Goal: Task Accomplishment & Management: Complete application form

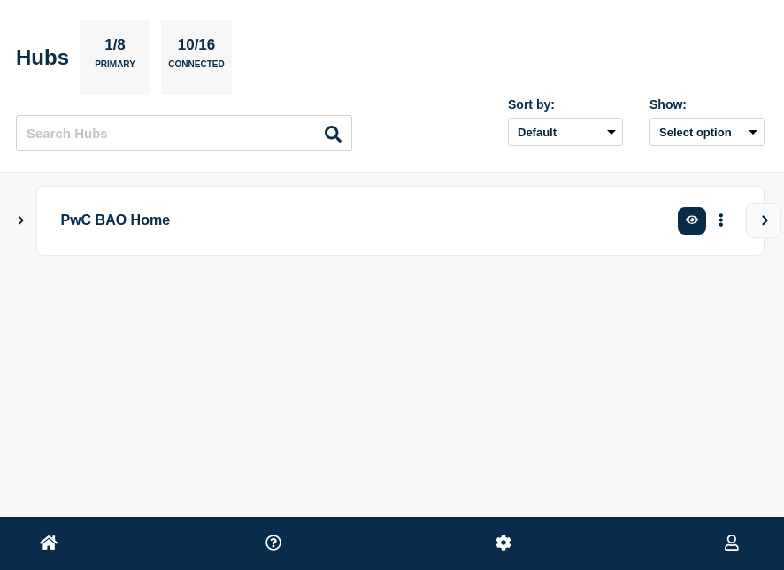
click at [96, 222] on p "PwC BAO Home" at bounding box center [348, 220] width 575 height 33
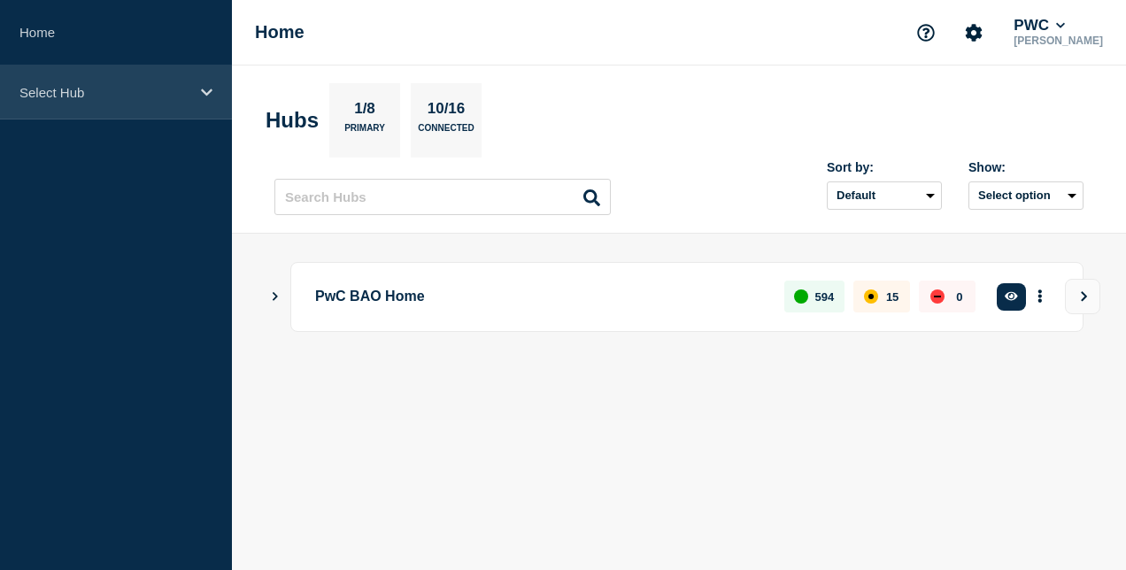
click at [145, 97] on p "Select Hub" at bounding box center [104, 92] width 170 height 15
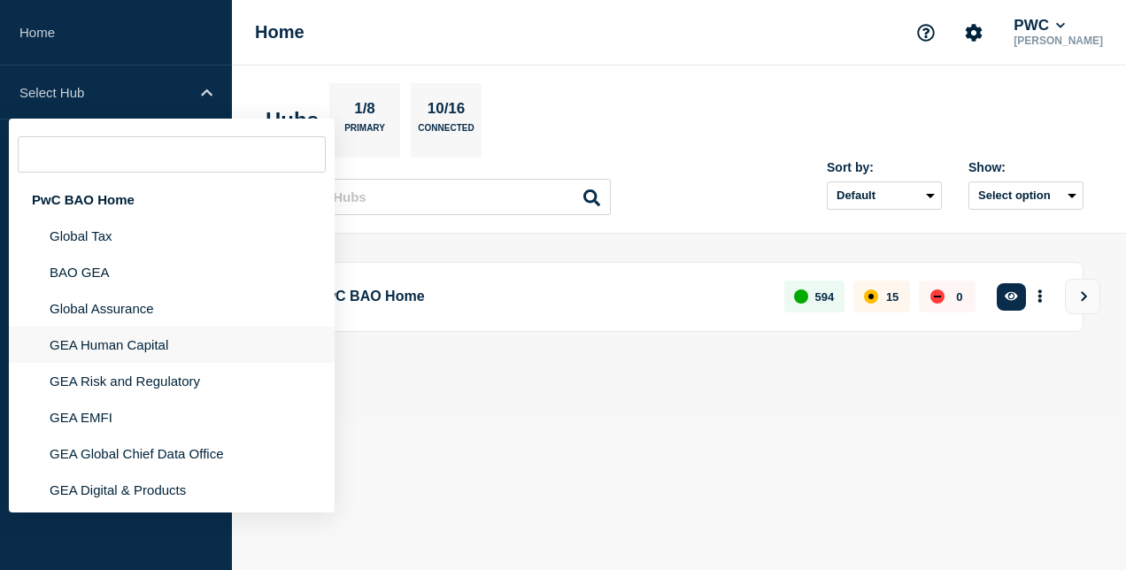
click at [144, 334] on li "GEA Human Capital" at bounding box center [172, 345] width 326 height 36
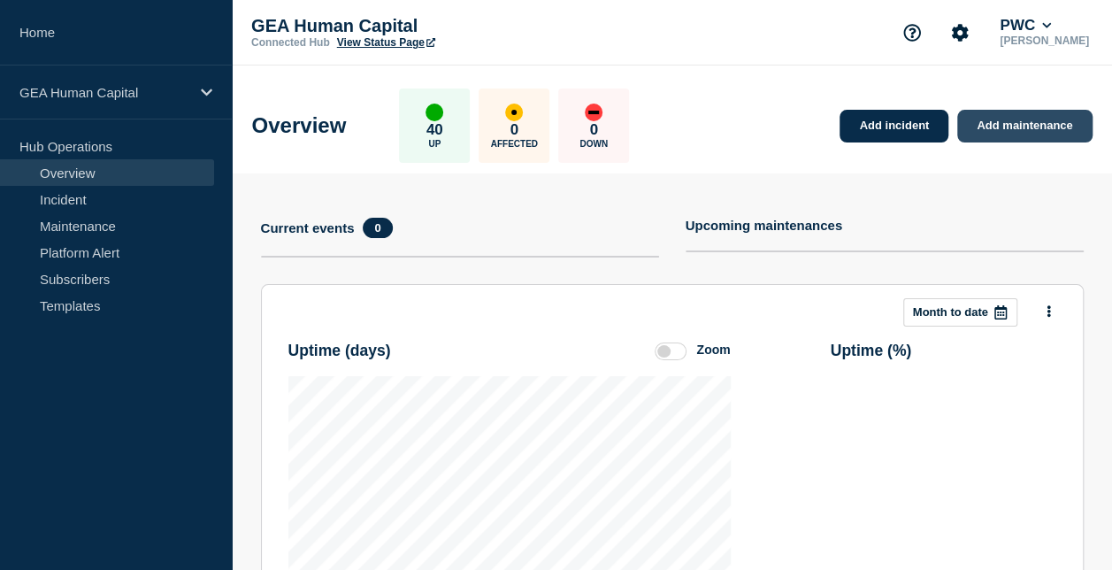
click at [783, 129] on link "Add maintenance" at bounding box center [1024, 126] width 134 height 33
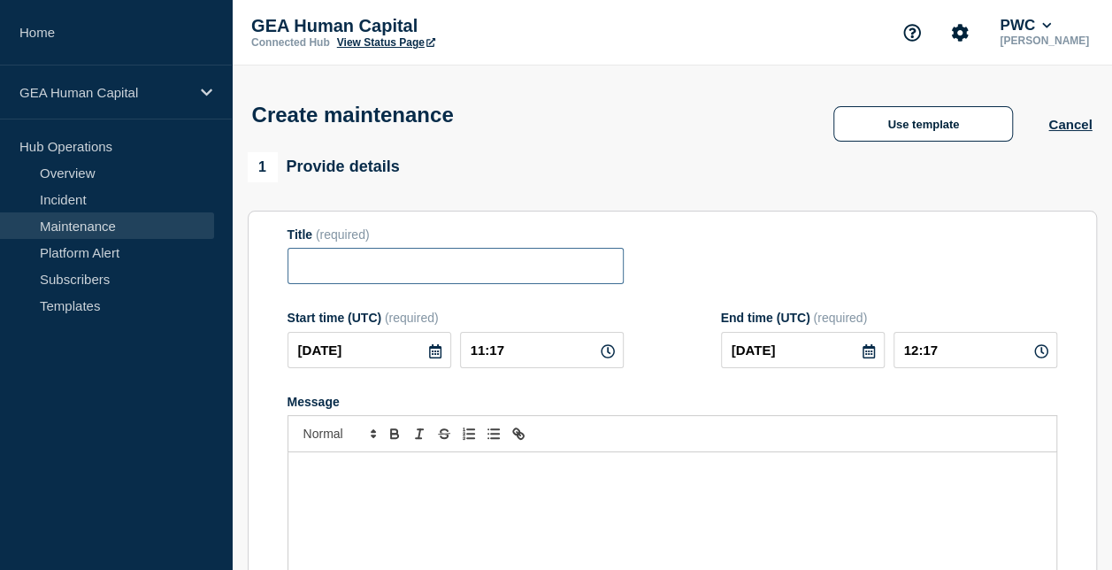
click at [378, 278] on input "Title" at bounding box center [456, 266] width 336 height 36
paste input "Growth Centre patch update – [DATE] and [DATE]"
type input "Growth Centre patch update – [DATE] and [DATE]"
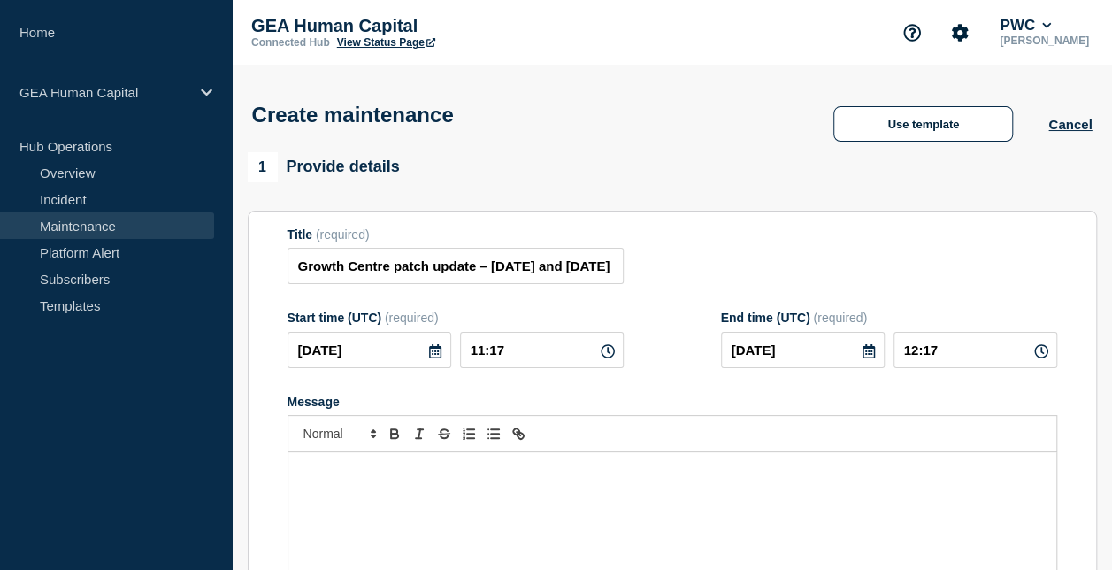
scroll to position [0, 0]
click at [429, 357] on icon at bounding box center [435, 351] width 12 height 14
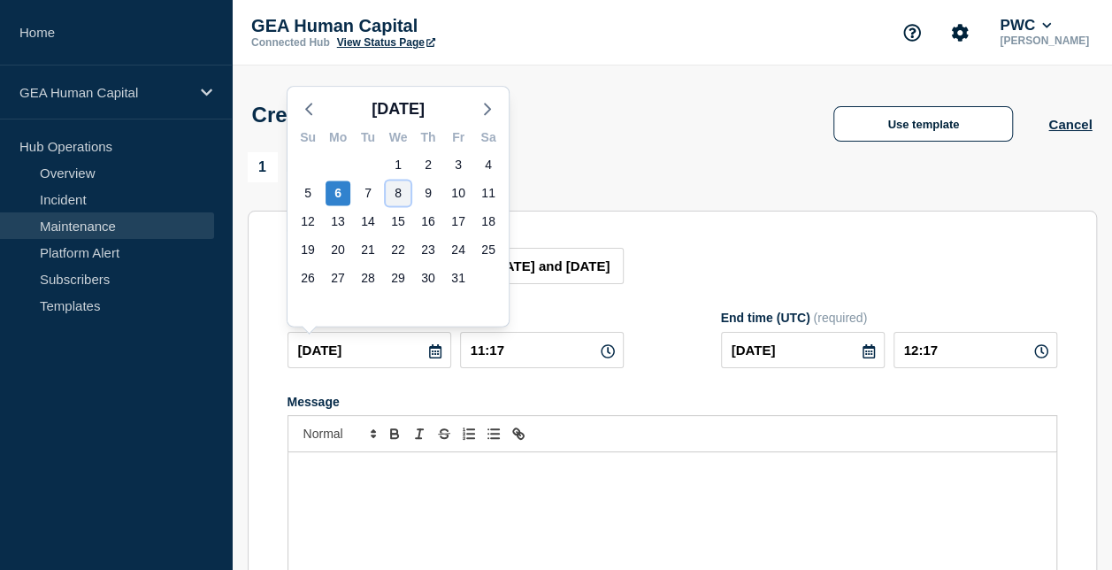
click at [403, 195] on div "8" at bounding box center [398, 193] width 25 height 25
type input "[DATE]"
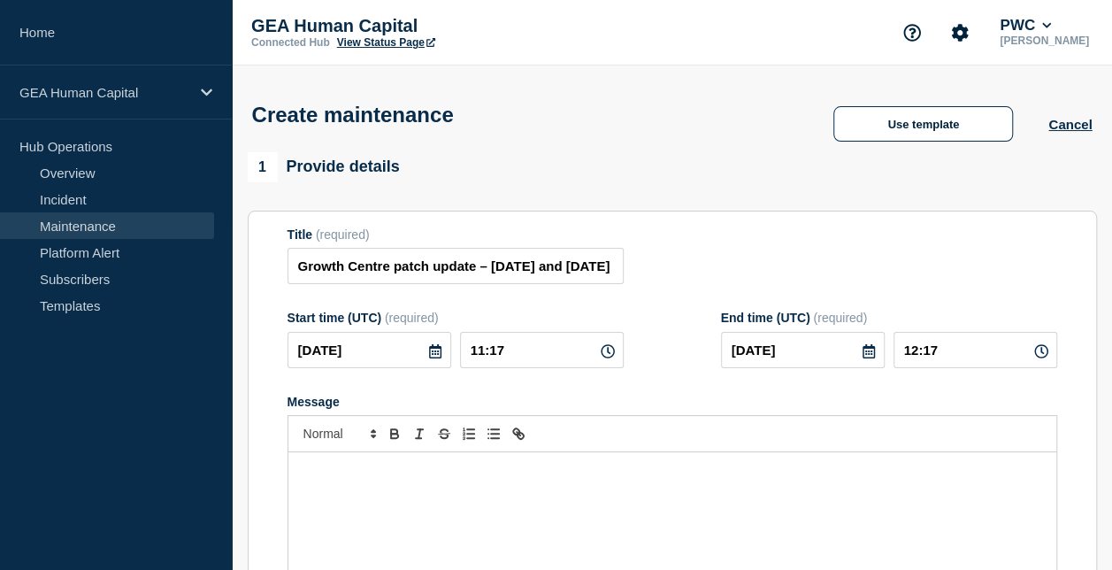
click at [783, 352] on icon at bounding box center [869, 351] width 12 height 14
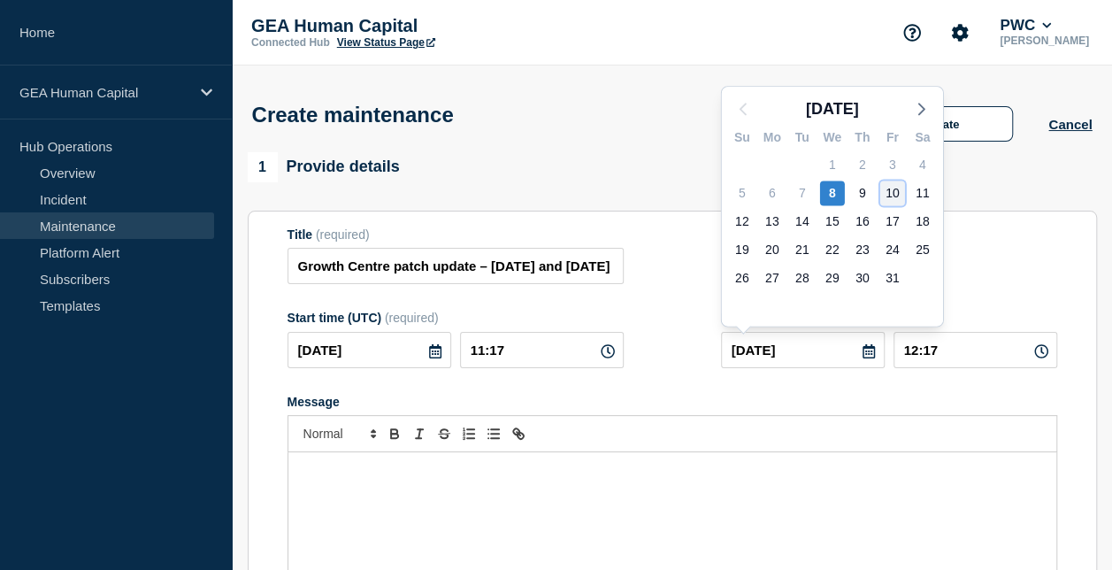
click at [783, 196] on div "10" at bounding box center [892, 193] width 25 height 25
type input "[DATE]"
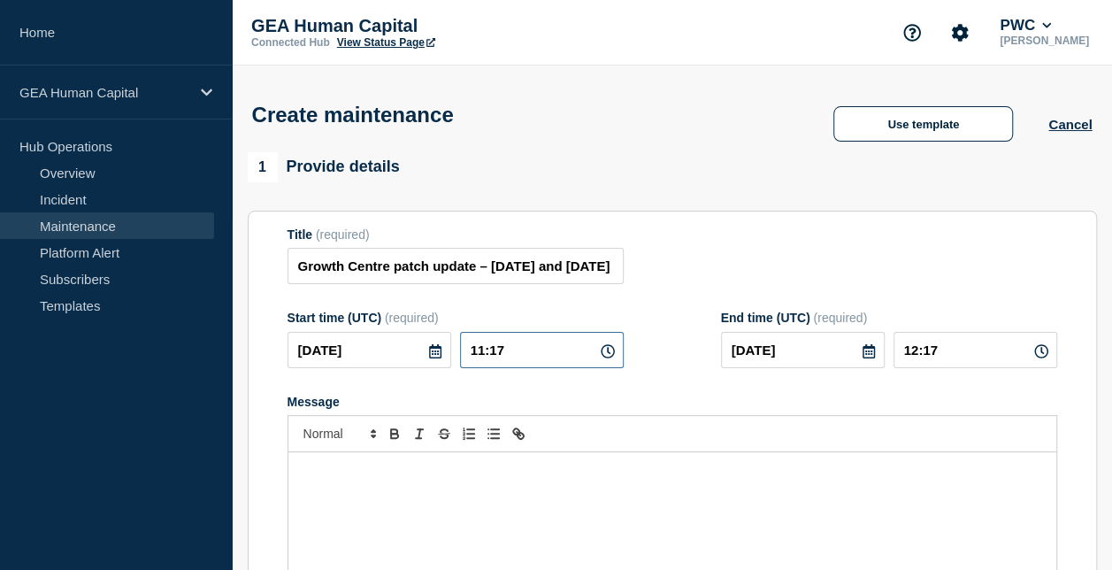
drag, startPoint x: 526, startPoint y: 355, endPoint x: 356, endPoint y: 386, distance: 173.6
click at [356, 386] on form "Title (required) Growth Centre patch update – [DATE] and [DATE] Start time (UTC…" at bounding box center [673, 463] width 770 height 473
type input "10:0_"
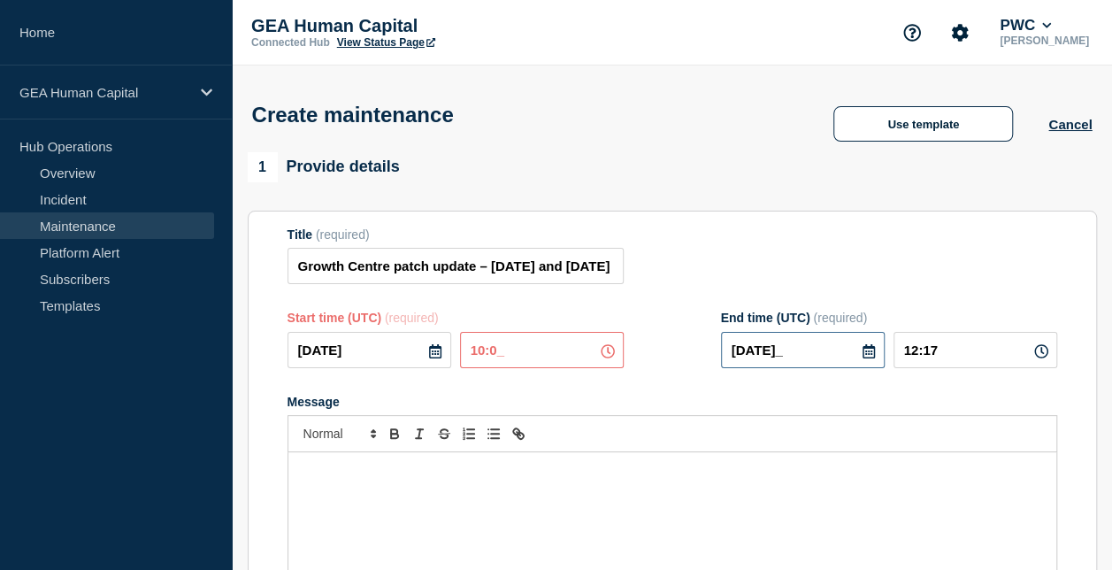
type input "[DATE]"
click at [783, 357] on icon at bounding box center [869, 351] width 12 height 14
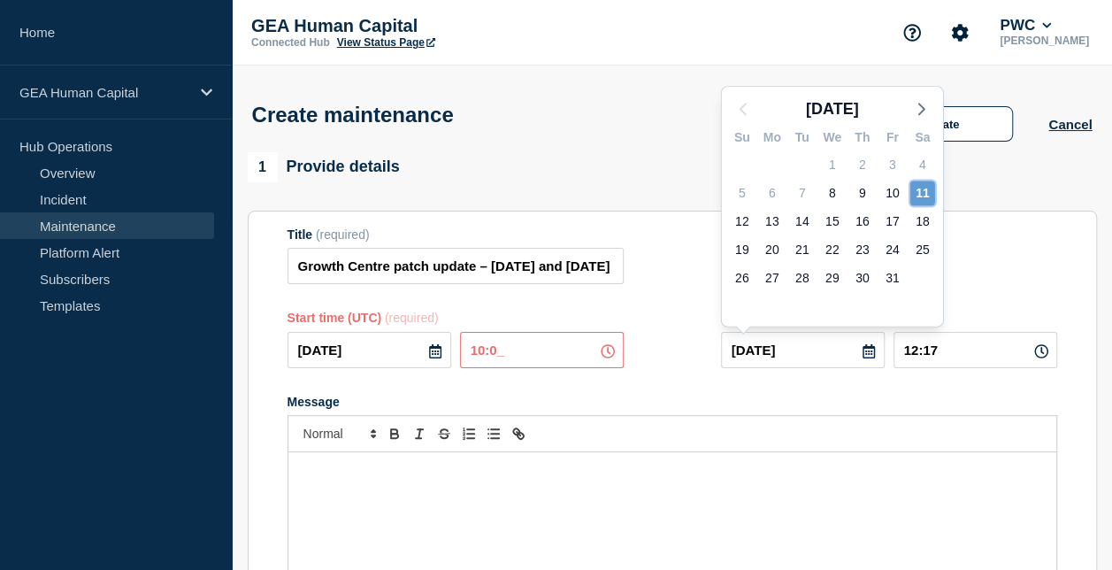
click at [783, 195] on div "11" at bounding box center [923, 193] width 25 height 25
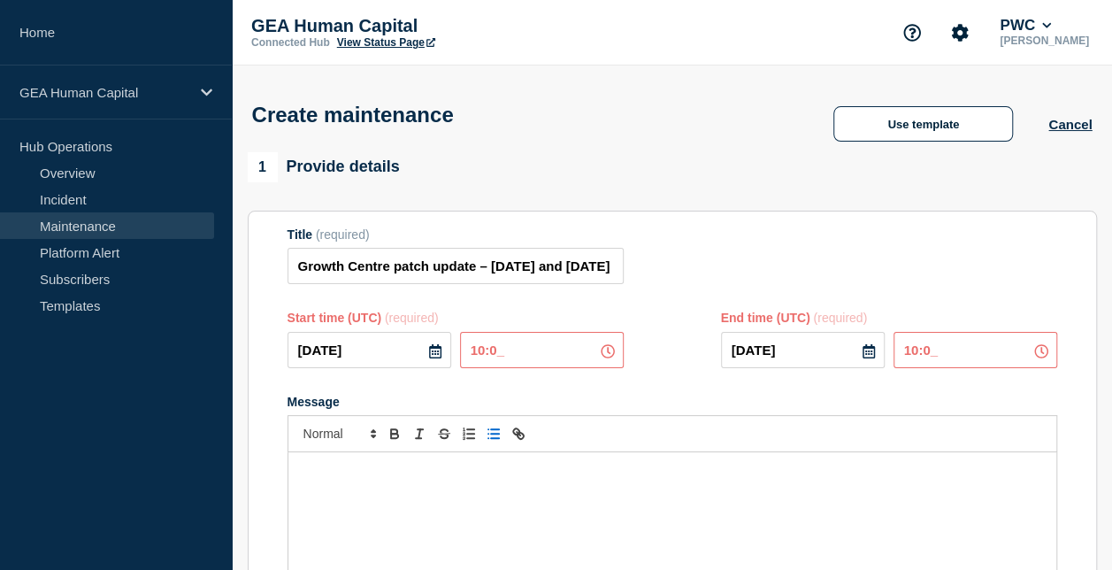
type input "10:00"
click at [406, 494] on div "Message" at bounding box center [672, 558] width 768 height 212
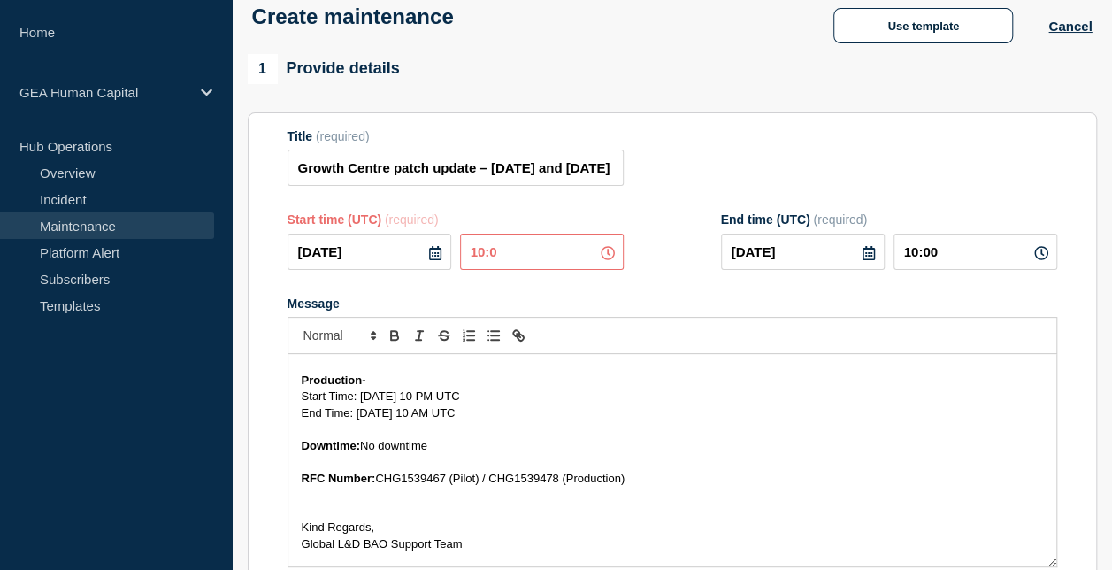
scroll to position [11, 0]
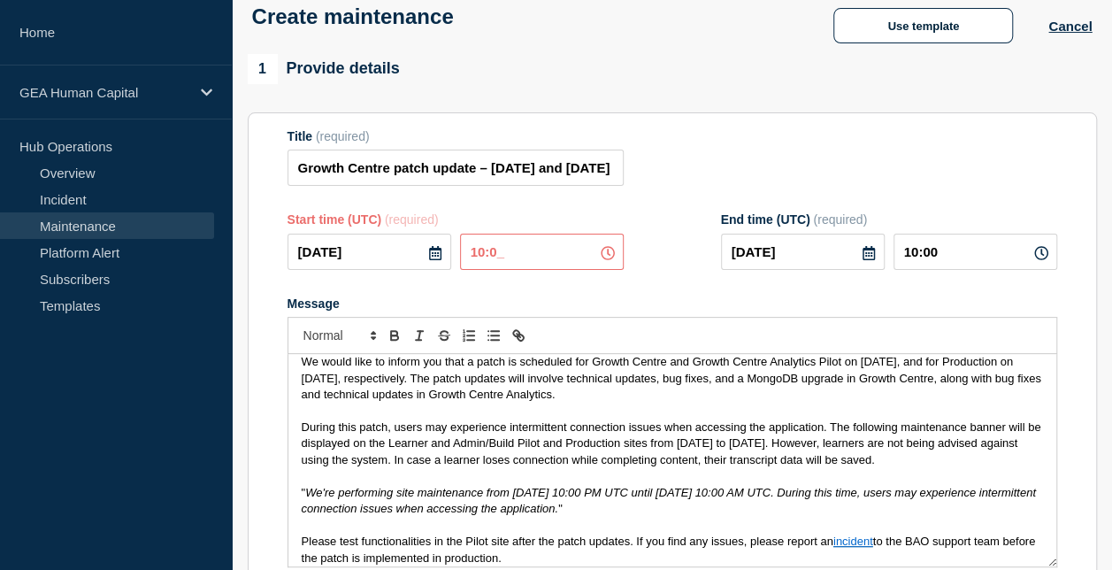
click at [406, 494] on em "We're performing site maintenance from [DATE] 10:00 PM UTC until [DATE] 10:00 A…" at bounding box center [671, 500] width 738 height 29
click at [665, 387] on p "We would like to inform you that a patch is scheduled for Growth Centre and Gro…" at bounding box center [673, 378] width 742 height 49
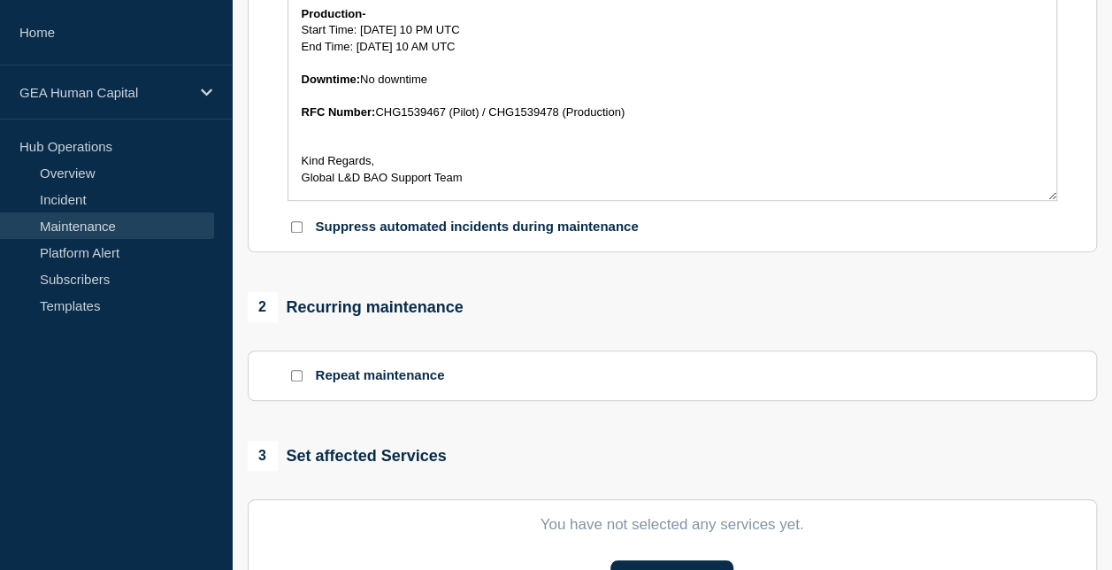
scroll to position [487, 0]
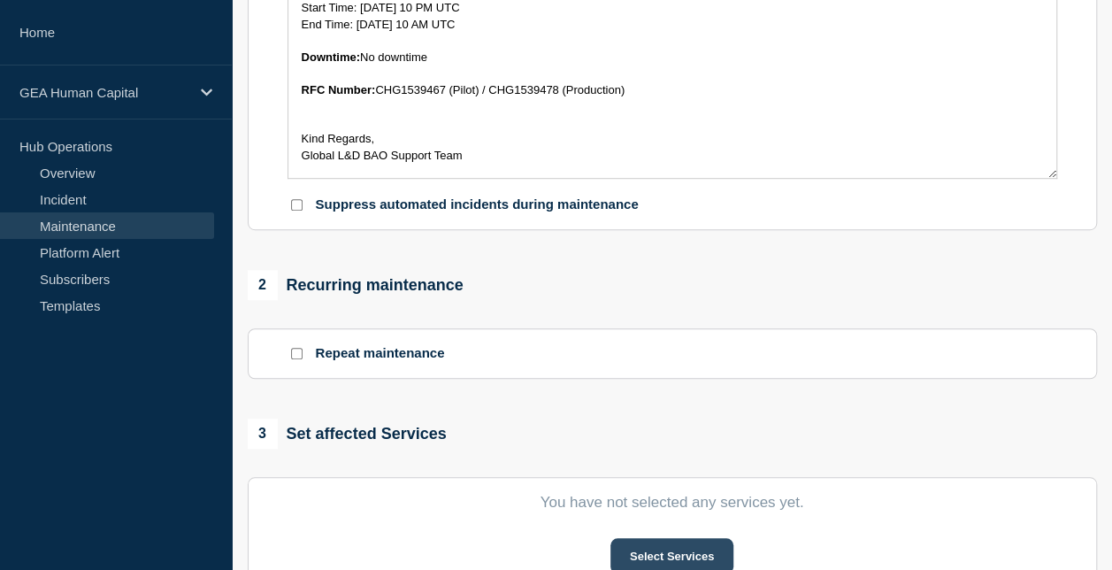
click at [654, 557] on button "Select Services" at bounding box center [672, 555] width 123 height 35
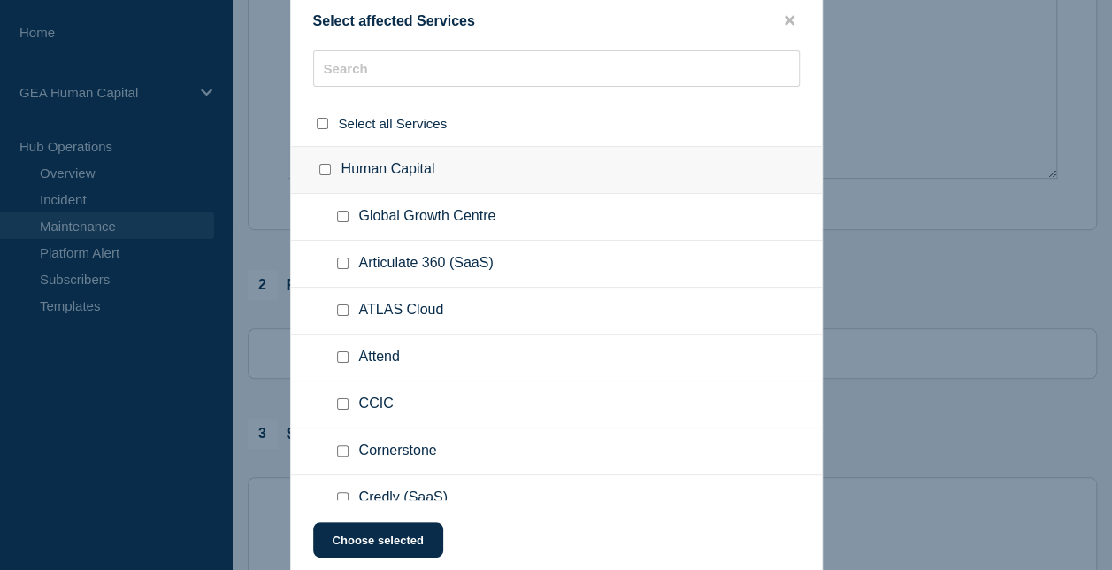
click at [340, 217] on input "Global Growth Centre checkbox" at bounding box center [343, 217] width 12 height 12
checkbox input "true"
click at [378, 539] on button "Choose selected" at bounding box center [378, 539] width 130 height 35
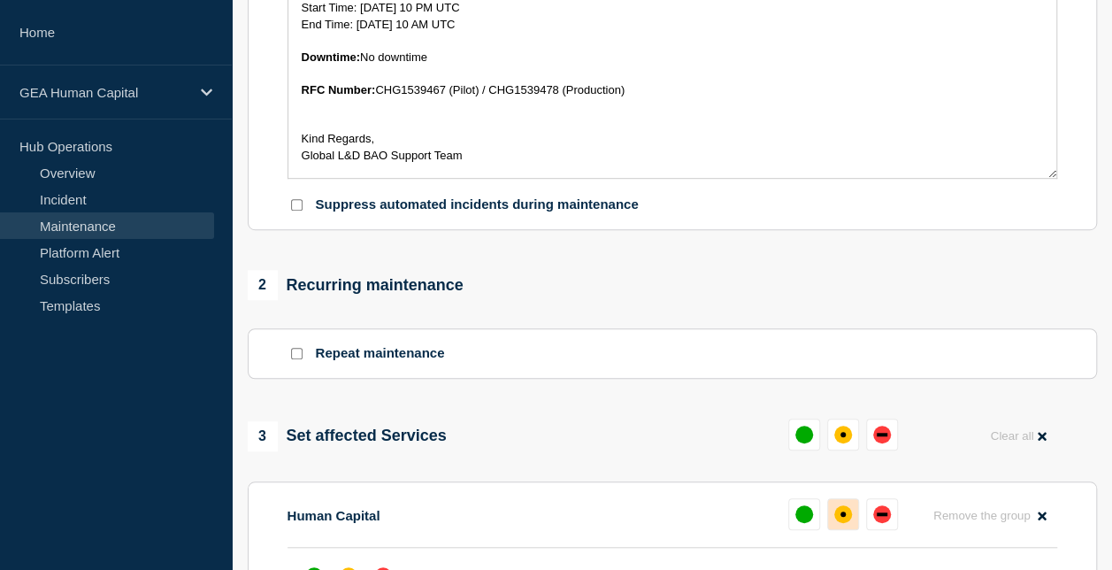
click at [783, 523] on div "affected" at bounding box center [843, 514] width 18 height 18
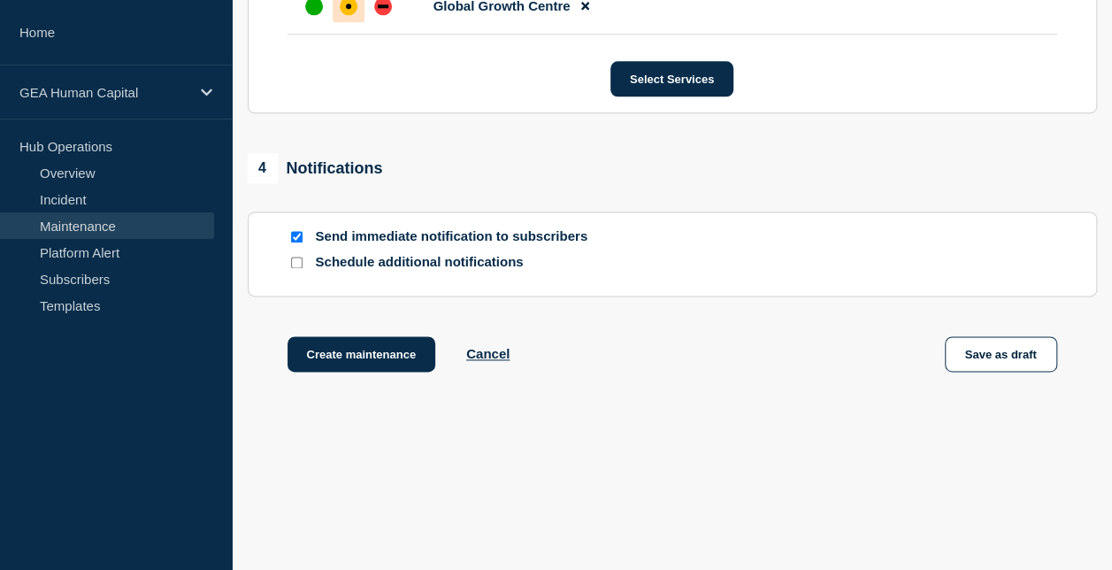
scroll to position [1065, 0]
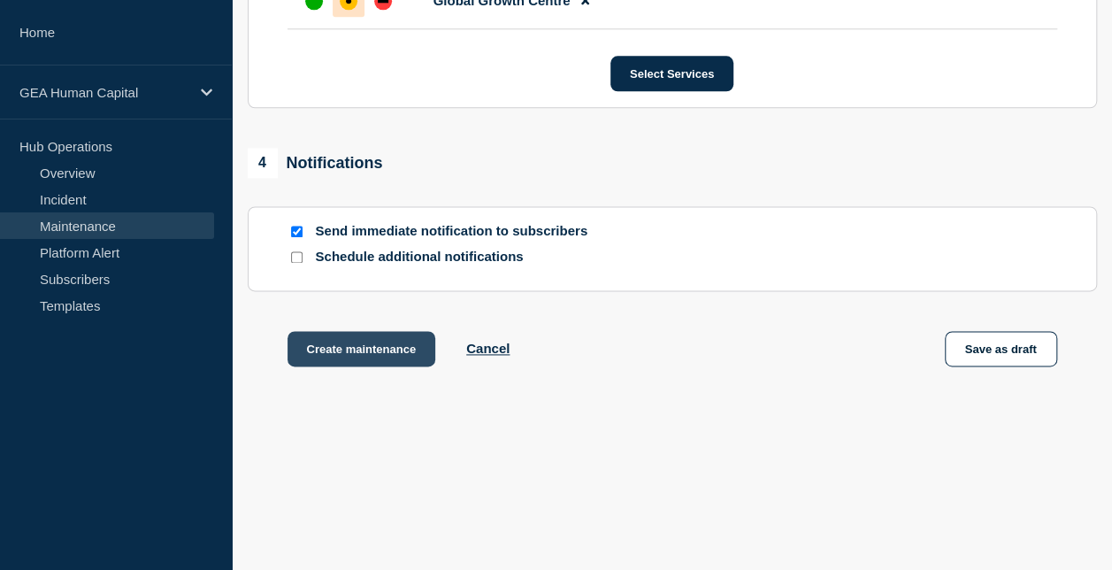
click at [356, 357] on button "Create maintenance" at bounding box center [362, 348] width 149 height 35
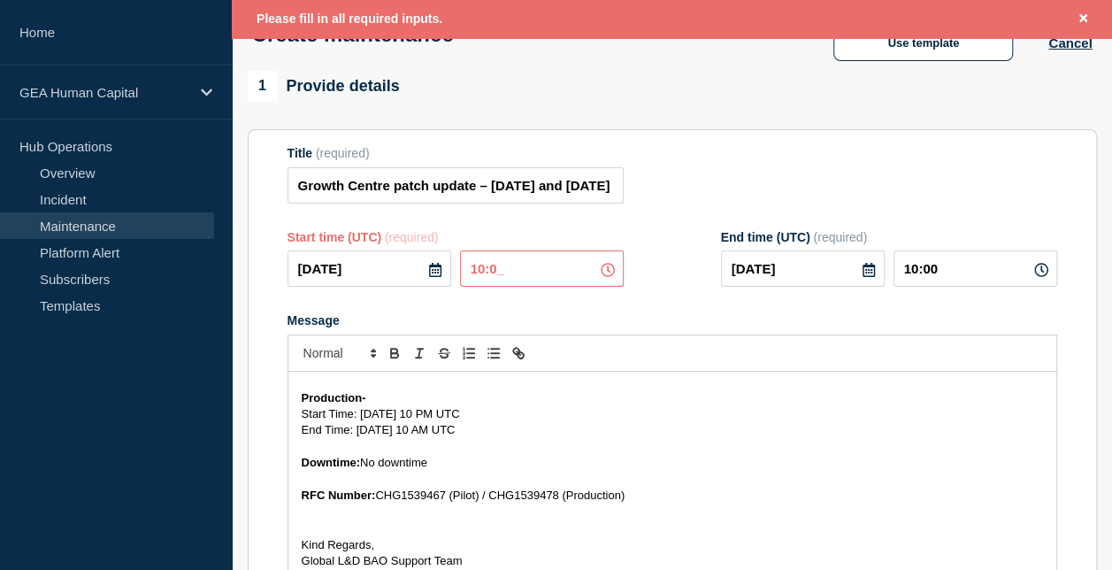
scroll to position [101, 0]
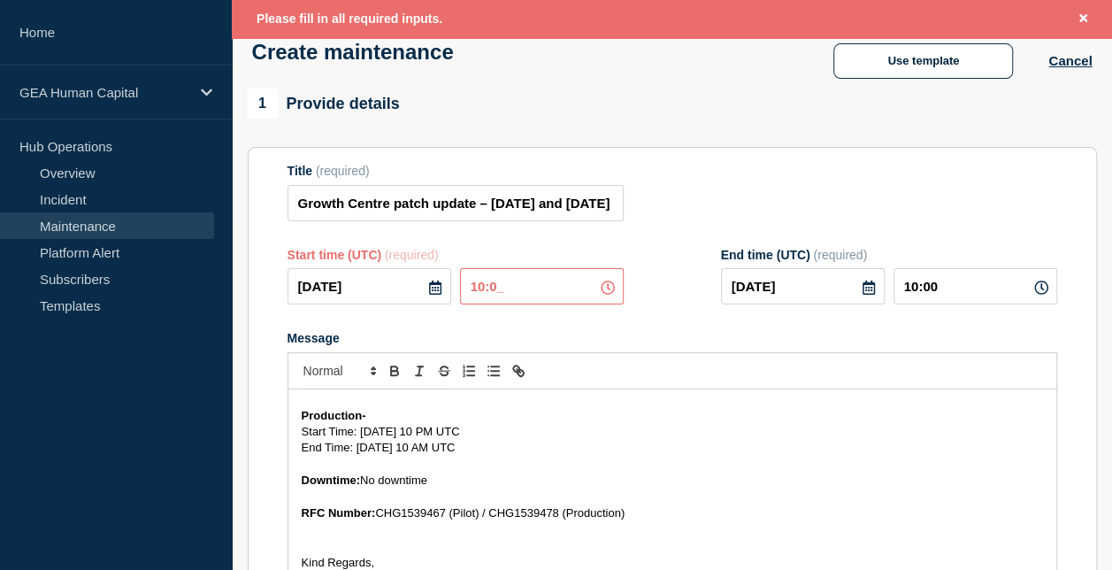
click at [534, 296] on input "10:0_" at bounding box center [542, 286] width 164 height 36
type input "01:00"
type input "[DATE]"
type input "23:43"
type input "13:00"
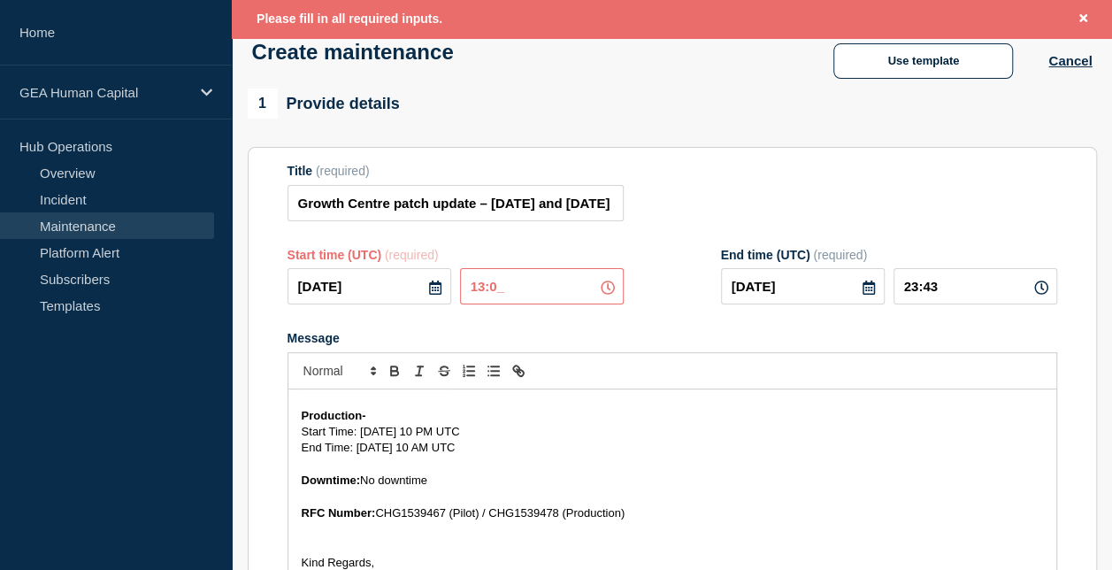
type input "[DATE]"
click at [783, 285] on input "11:43" at bounding box center [976, 286] width 164 height 36
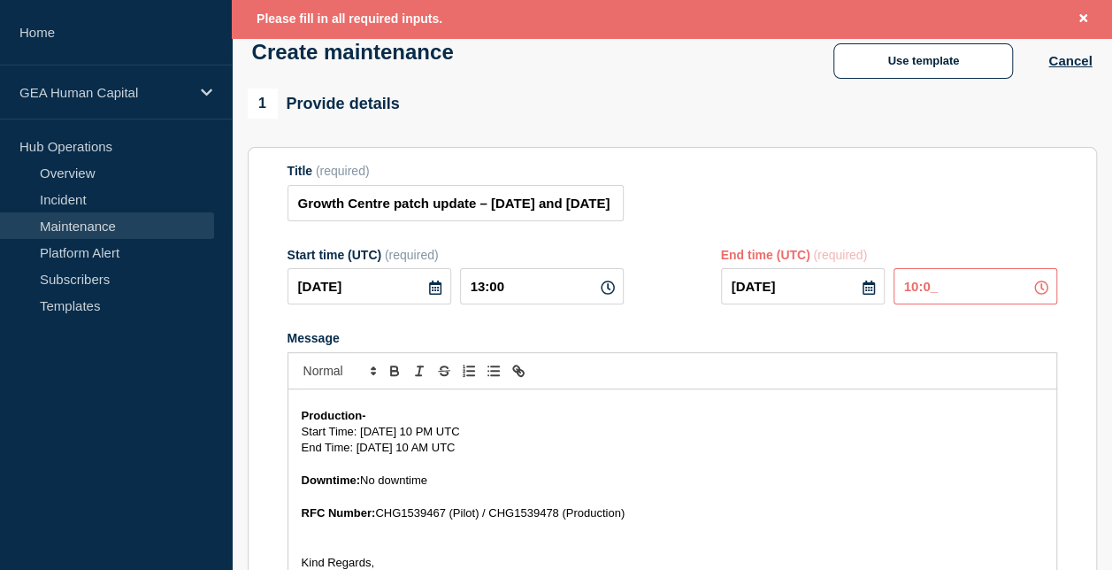
type input "10:00"
click at [783, 228] on form "Title (required) Growth Centre patch update – [DATE] and [DATE] Start time (UTC…" at bounding box center [673, 400] width 770 height 473
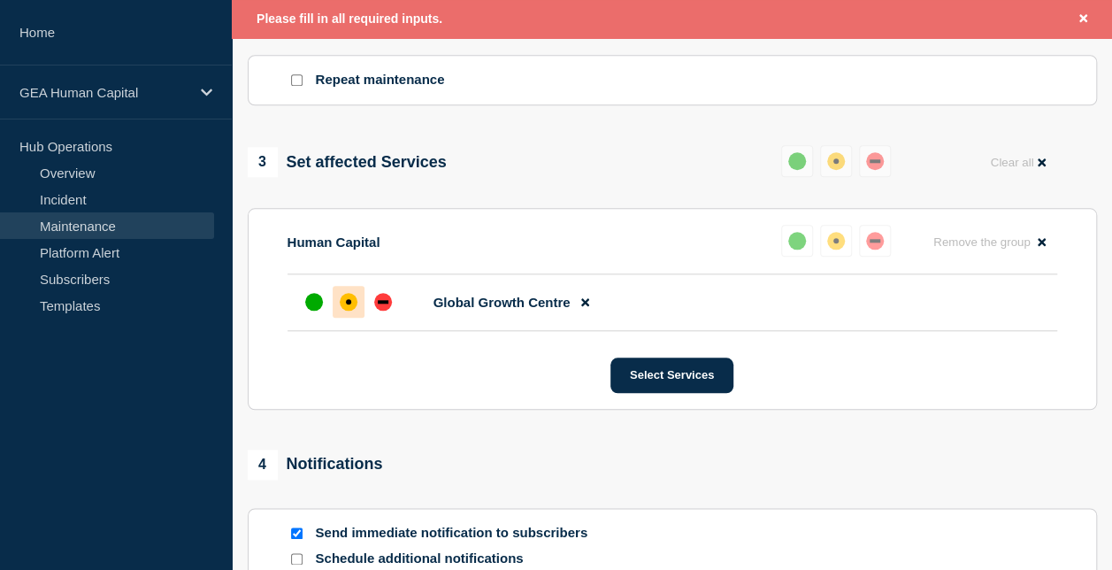
scroll to position [1103, 0]
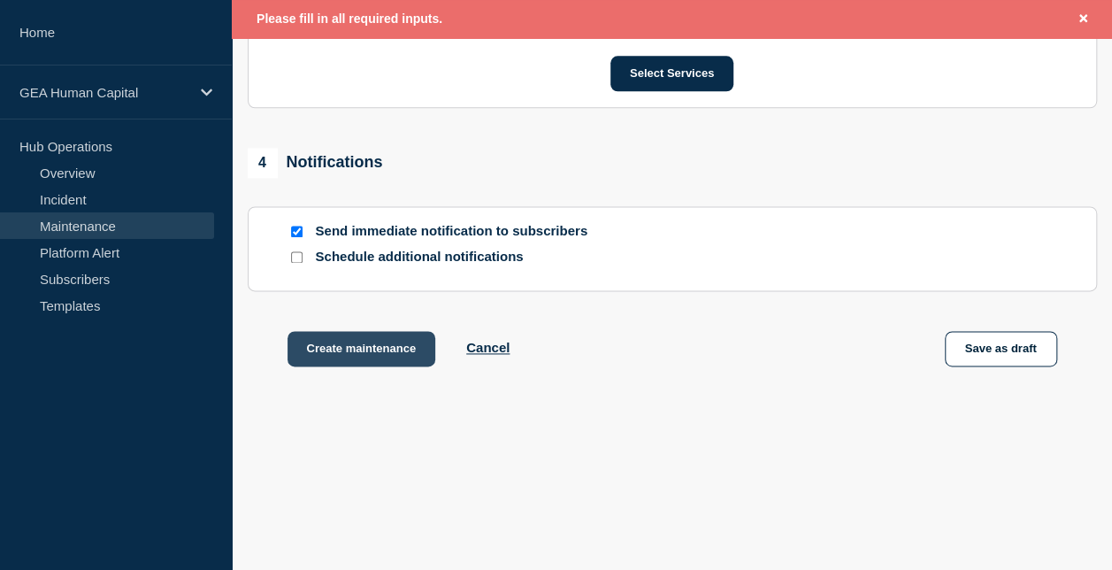
click at [333, 358] on button "Create maintenance" at bounding box center [362, 348] width 149 height 35
